Goal: Understand site structure: Grasp the organization and layout of the website

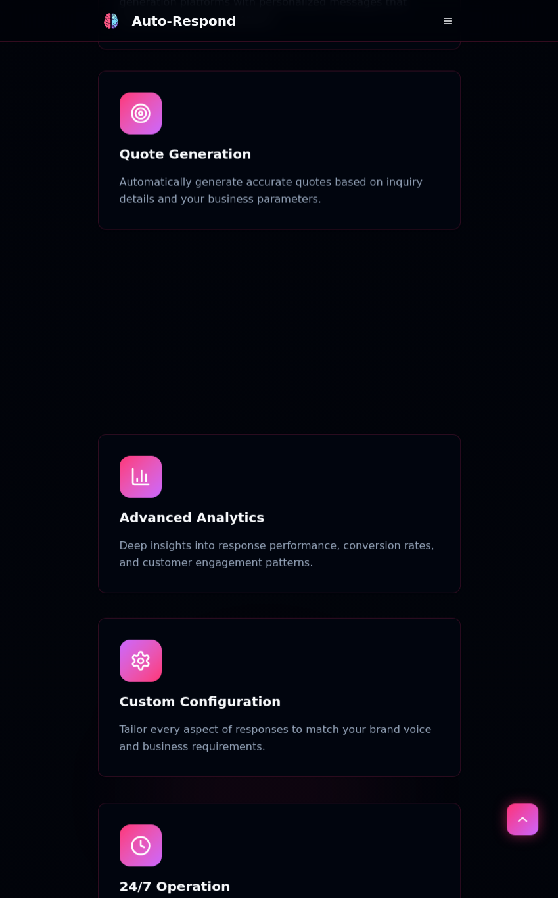
scroll to position [1511, 0]
